Goal: Task Accomplishment & Management: Manage account settings

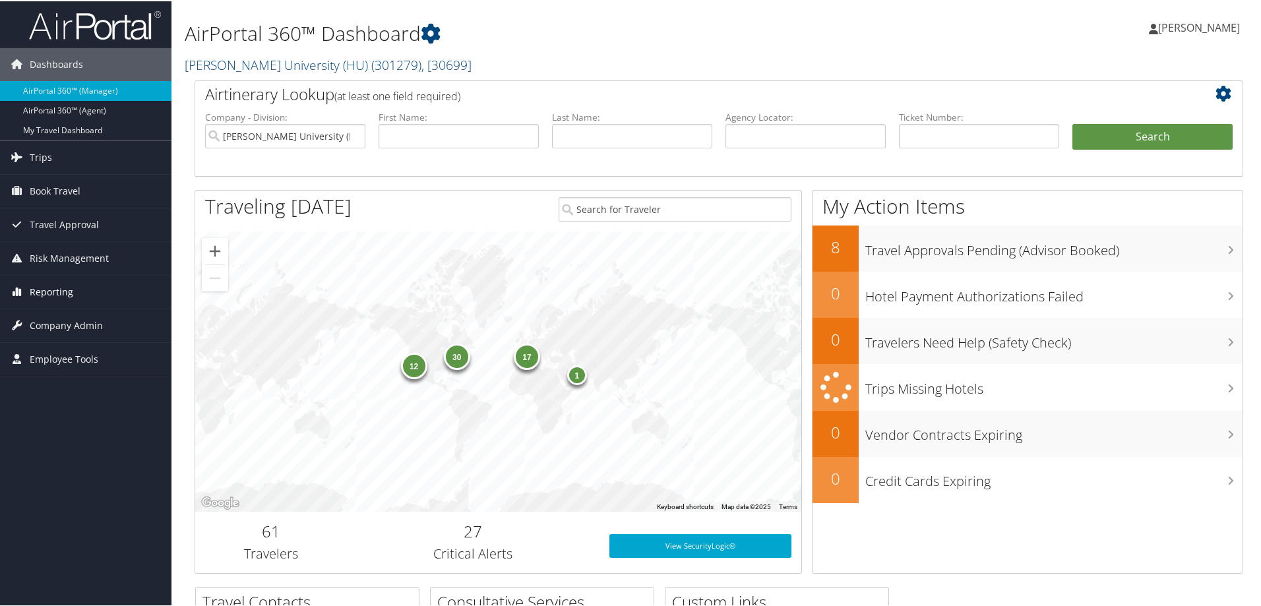
click at [69, 290] on span "Reporting" at bounding box center [52, 290] width 44 height 33
click at [70, 403] on span "Company Admin" at bounding box center [66, 403] width 73 height 33
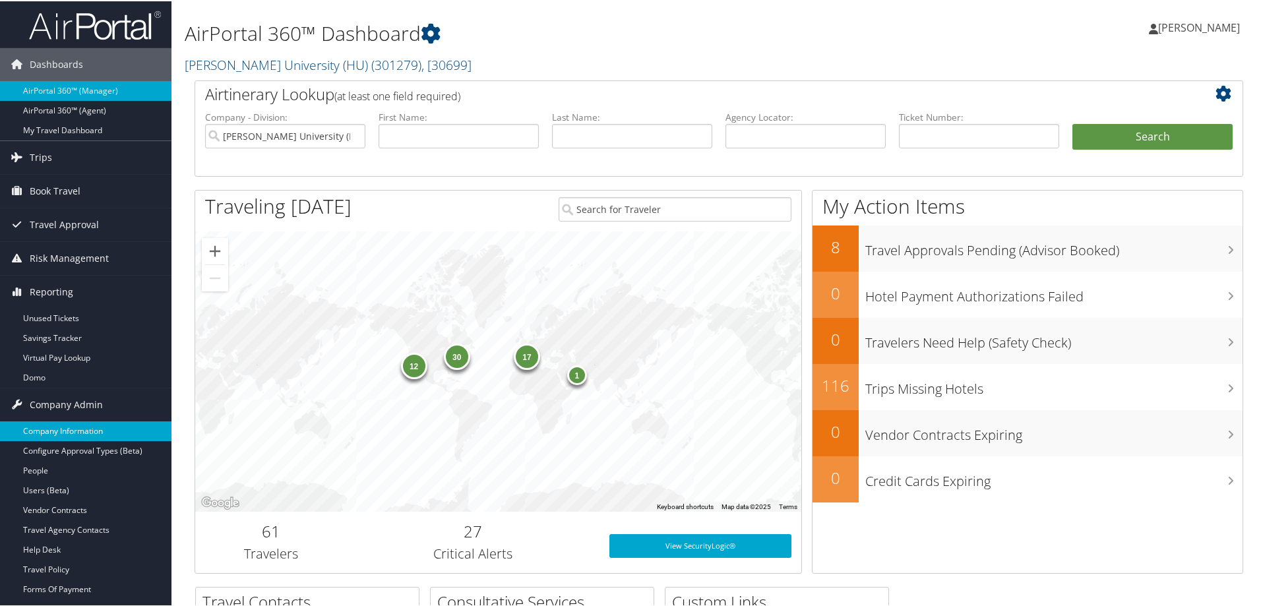
click at [75, 427] on link "Company Information" at bounding box center [85, 430] width 171 height 20
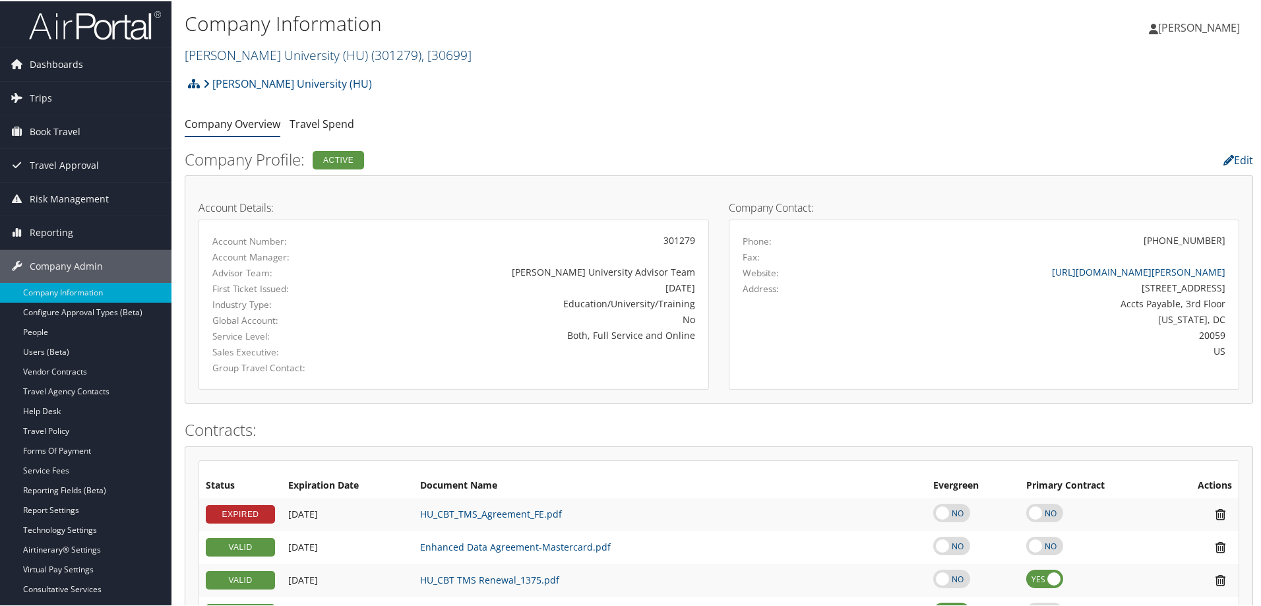
click at [421, 57] on span ", [ 30699 ]" at bounding box center [446, 54] width 50 height 18
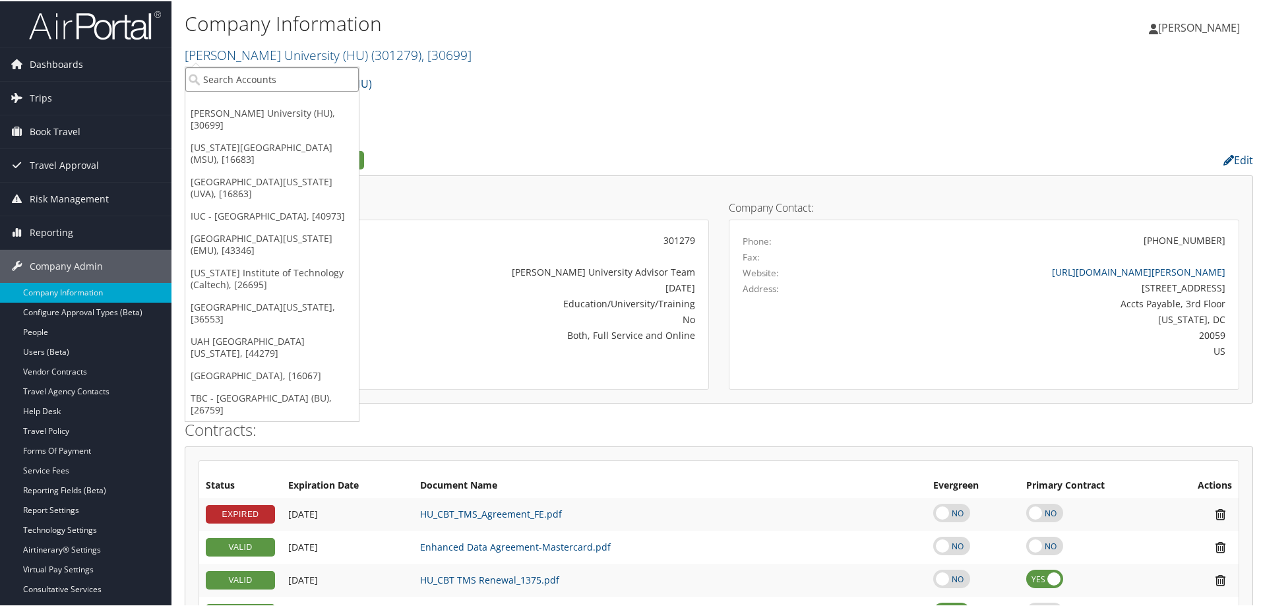
click at [316, 86] on input "search" at bounding box center [271, 78] width 173 height 24
type input "southern met"
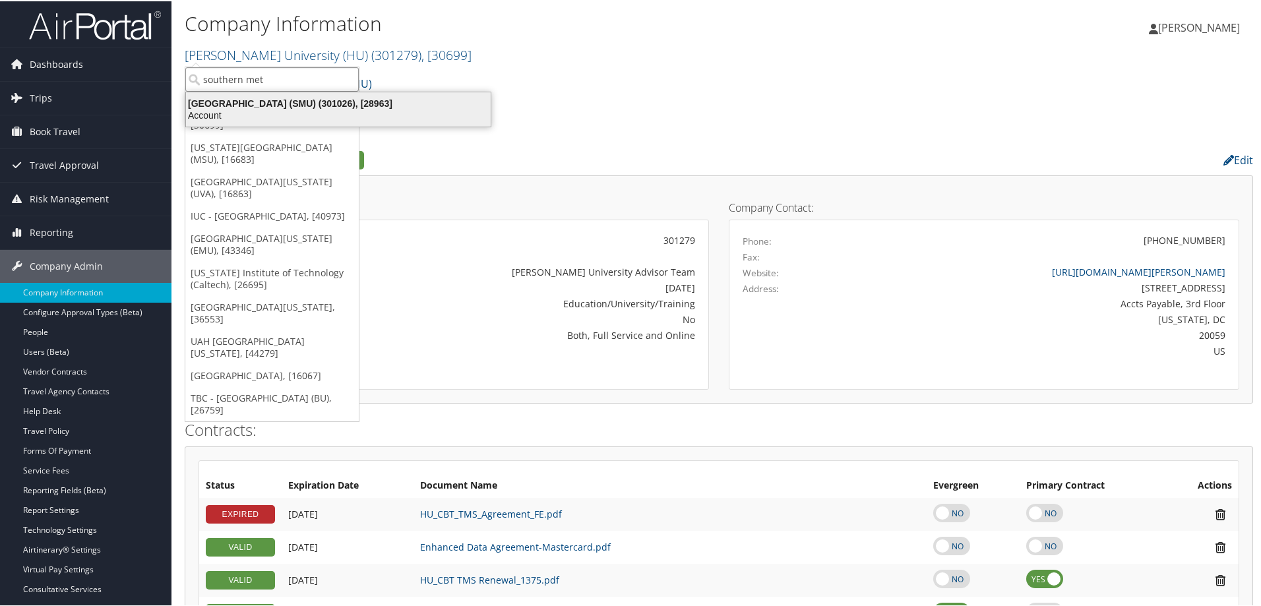
click at [309, 107] on div "Southern Methodist University (SMU) (301026), [28963]" at bounding box center [338, 102] width 321 height 12
